Goal: Find specific page/section: Find specific page/section

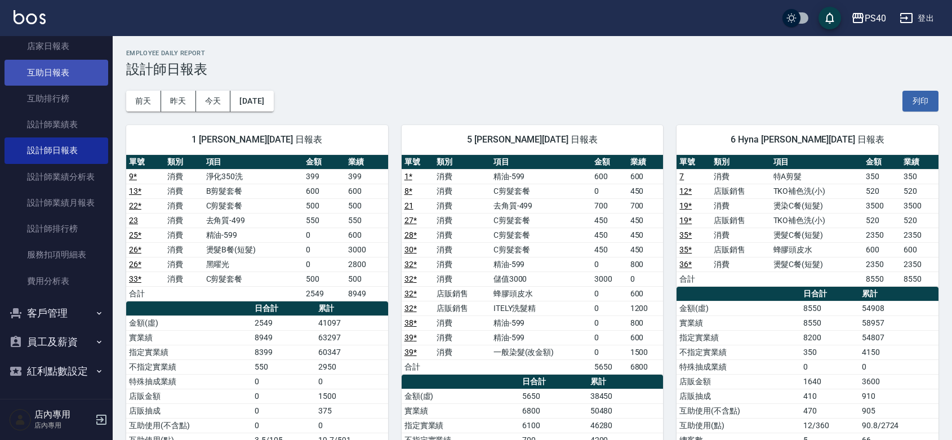
click at [77, 60] on link "互助日報表" at bounding box center [57, 73] width 104 height 26
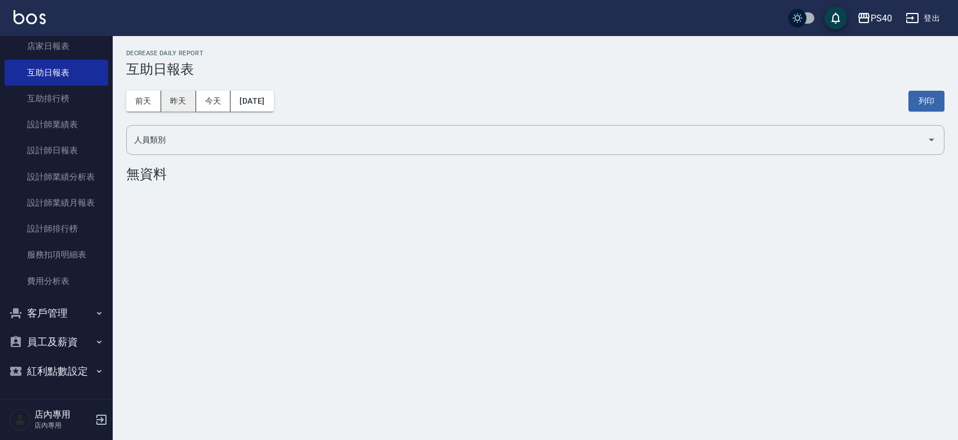
click at [169, 105] on button "昨天" at bounding box center [178, 101] width 35 height 21
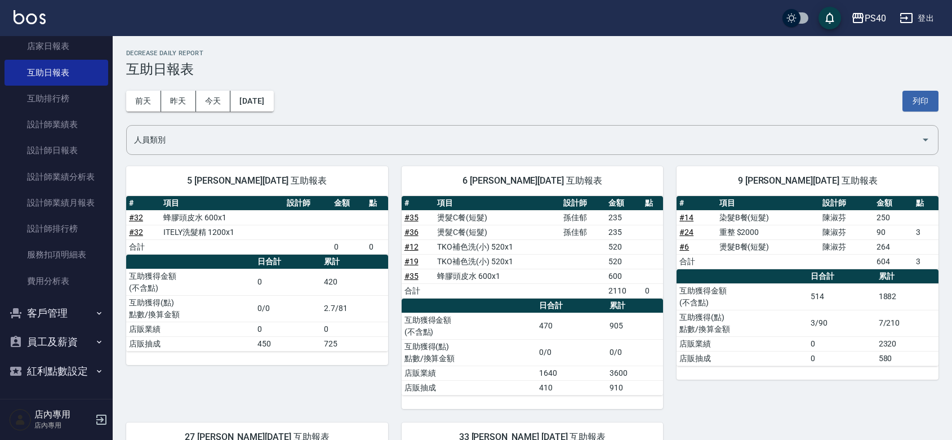
click at [281, 89] on div "前天 昨天 今天 2025/09/12 列印" at bounding box center [532, 101] width 813 height 48
click at [273, 92] on button "2025/09/12" at bounding box center [252, 101] width 43 height 21
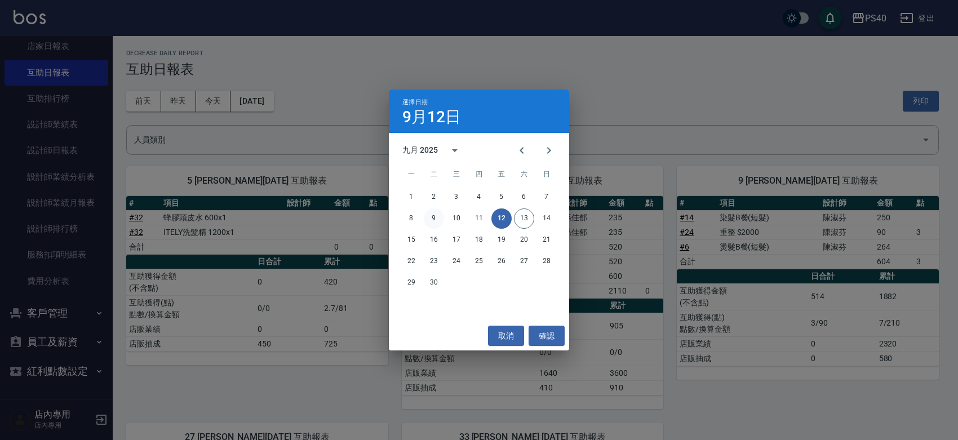
click at [435, 215] on button "9" at bounding box center [434, 219] width 20 height 20
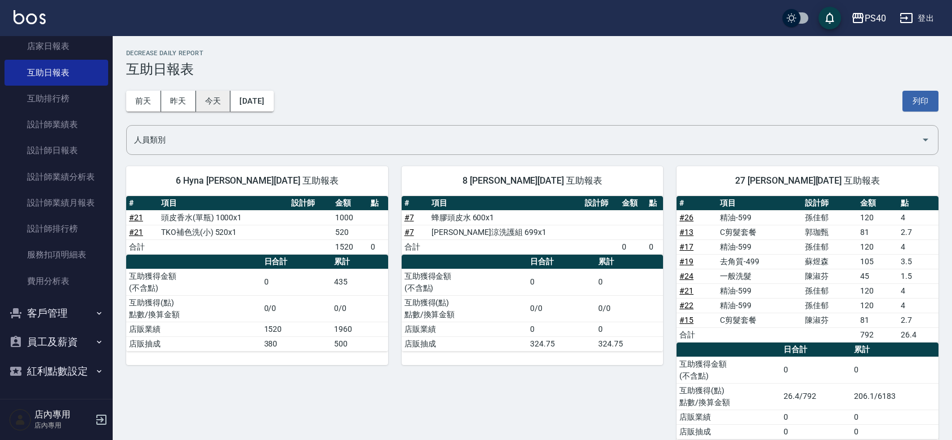
click at [201, 104] on button "今天" at bounding box center [213, 101] width 35 height 21
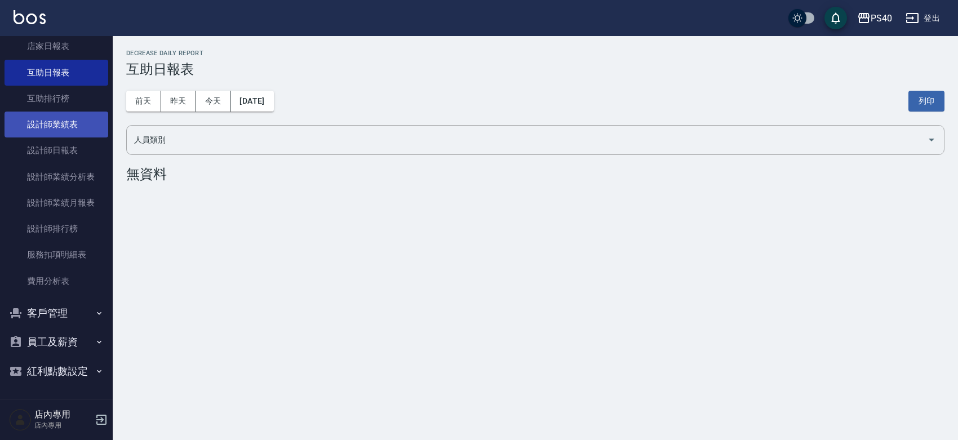
click at [63, 112] on link "設計師業績表" at bounding box center [57, 125] width 104 height 26
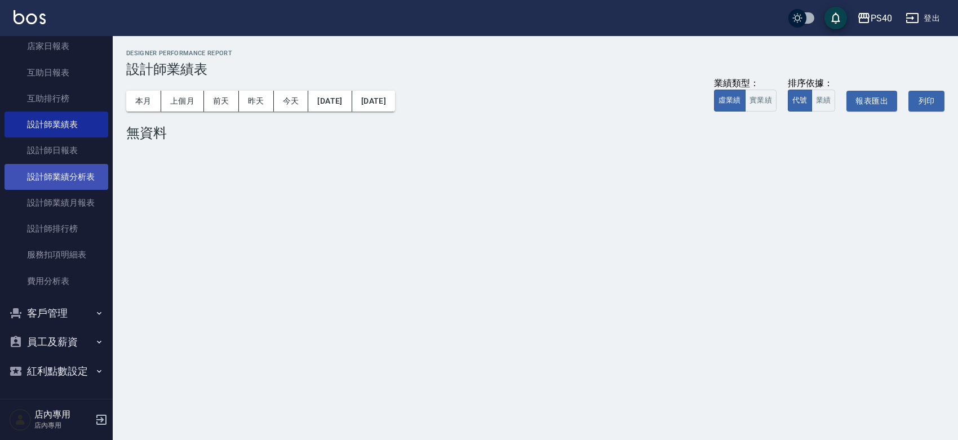
click at [72, 164] on link "設計師業績分析表" at bounding box center [57, 177] width 104 height 26
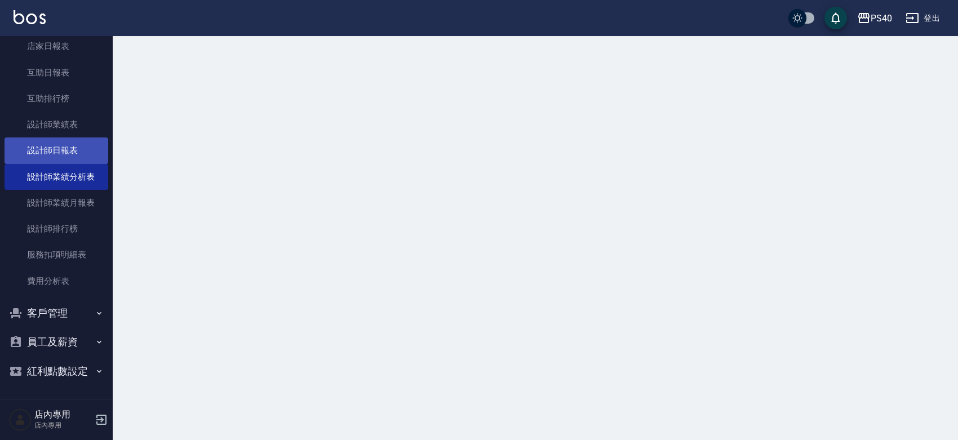
click at [77, 138] on link "設計師日報表" at bounding box center [57, 151] width 104 height 26
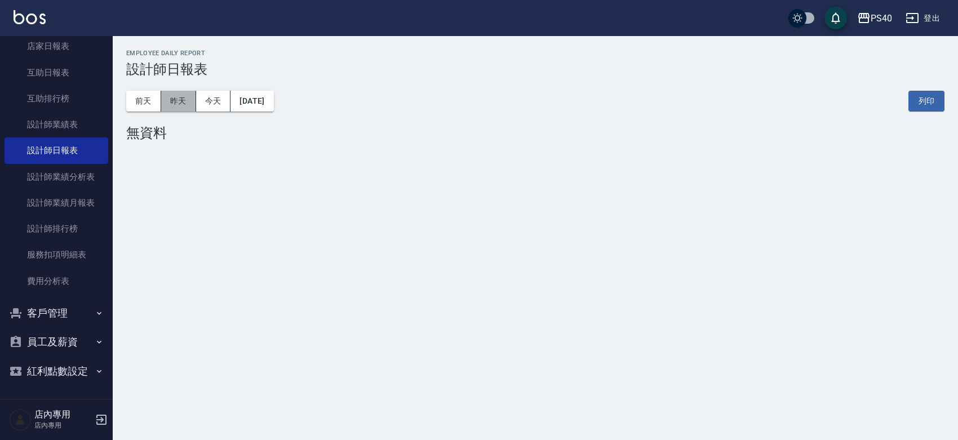
click at [192, 99] on button "昨天" at bounding box center [178, 101] width 35 height 21
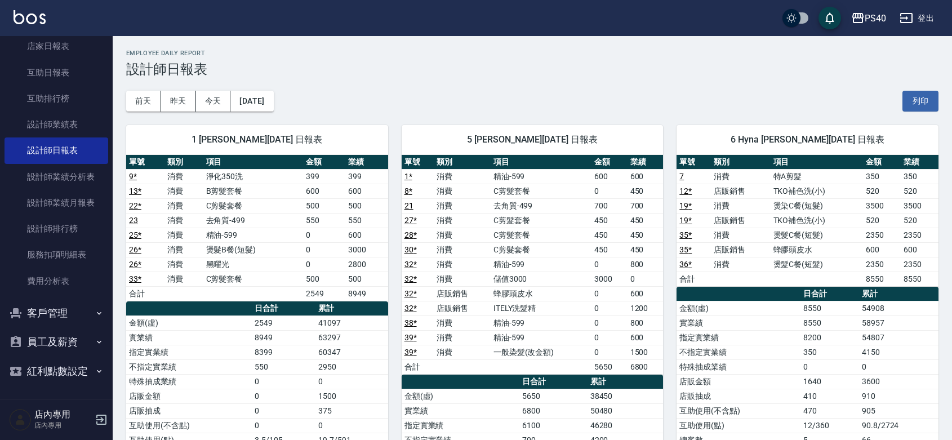
click at [161, 91] on button "昨天" at bounding box center [178, 101] width 35 height 21
